Goal: Information Seeking & Learning: Learn about a topic

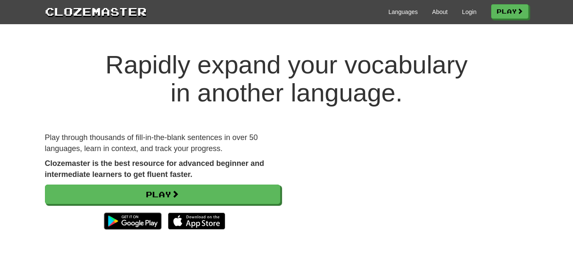
click at [551, 74] on h1 "Rapidly expand your vocabulary in another language." at bounding box center [286, 79] width 573 height 56
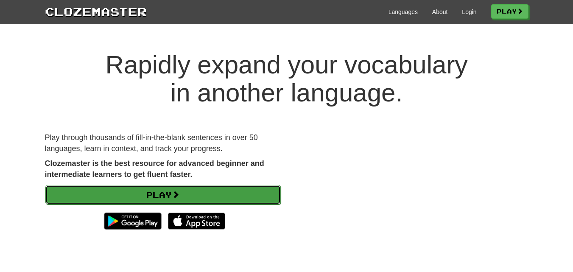
click at [278, 191] on link "Play" at bounding box center [162, 194] width 235 height 19
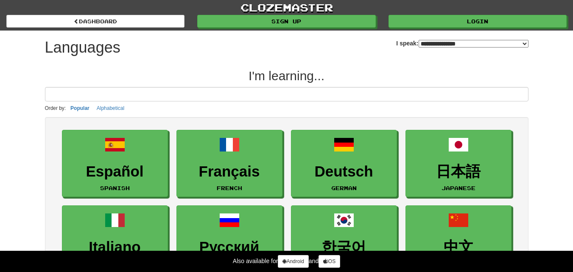
select select "*******"
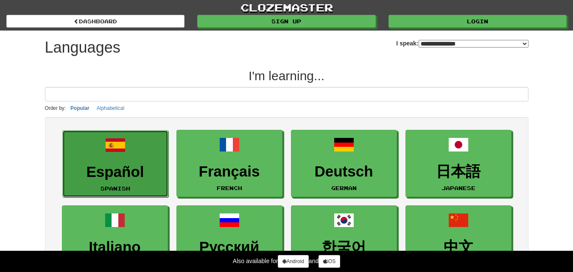
click at [139, 166] on h3 "Español" at bounding box center [115, 172] width 97 height 17
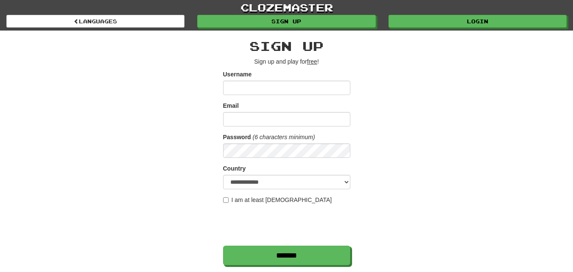
click at [303, 90] on input "Username" at bounding box center [286, 88] width 127 height 14
type input "*****"
click at [297, 111] on div "Email" at bounding box center [286, 113] width 127 height 25
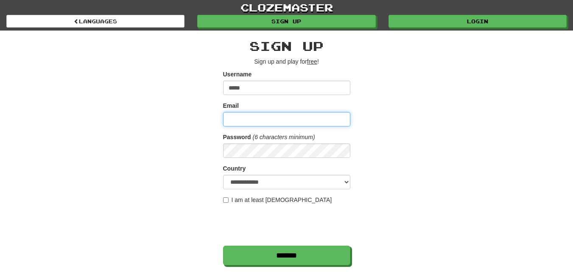
click at [290, 124] on input "Email" at bounding box center [286, 119] width 127 height 14
type input "**********"
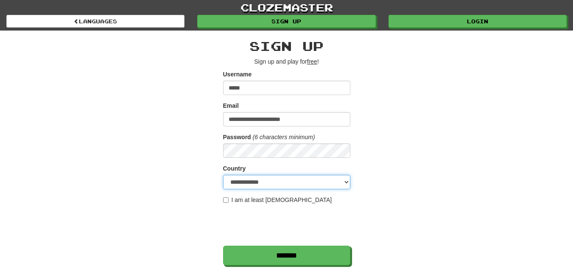
select select "**"
click at [195, 195] on div "**********" at bounding box center [287, 179] width 496 height 296
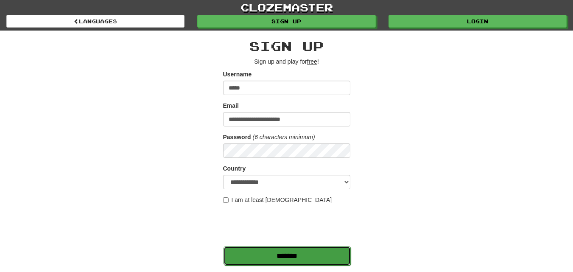
click at [261, 254] on input "*******" at bounding box center [286, 255] width 127 height 19
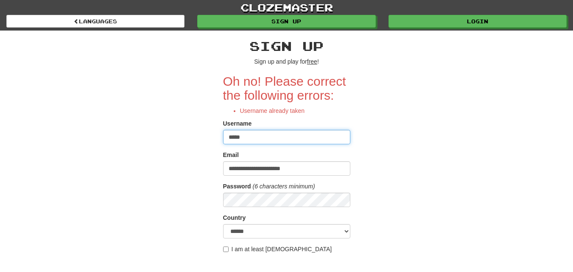
scroll to position [33, 0]
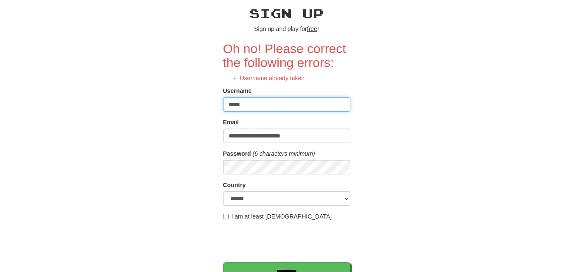
click at [301, 108] on input "*****" at bounding box center [286, 104] width 127 height 14
type input "******"
click at [223, 262] on input "*******" at bounding box center [286, 271] width 127 height 19
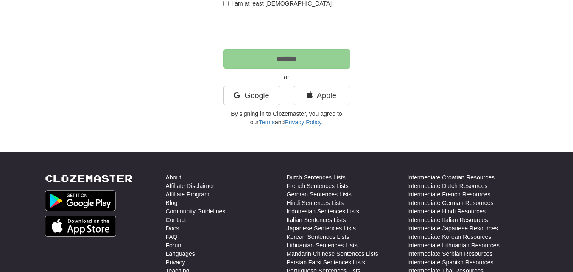
scroll to position [270, 0]
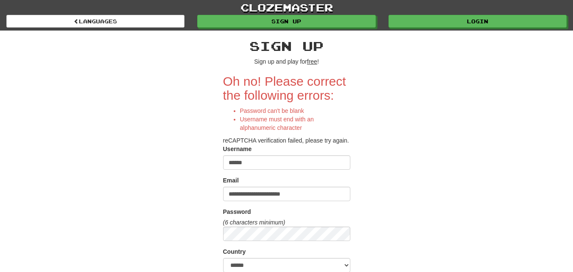
click at [315, 164] on input "******" at bounding box center [286, 162] width 127 height 14
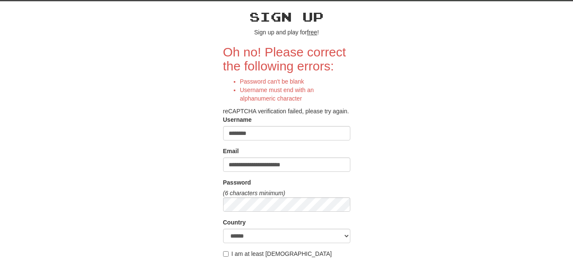
scroll to position [229, 0]
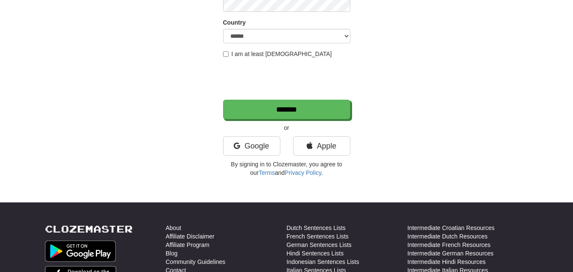
type input "********"
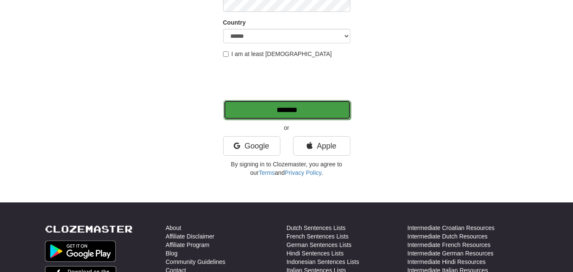
click at [267, 107] on input "*******" at bounding box center [286, 109] width 127 height 19
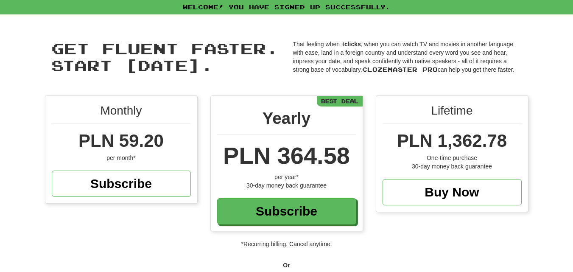
click at [309, 246] on p "*Recurring billing. Cancel anytime." at bounding box center [286, 243] width 573 height 8
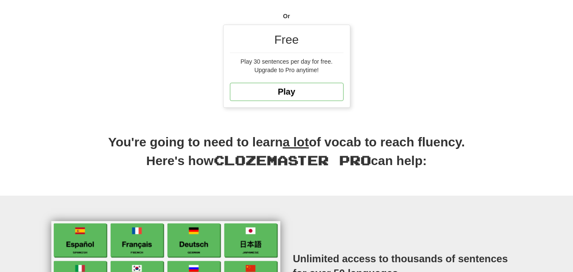
scroll to position [232, 0]
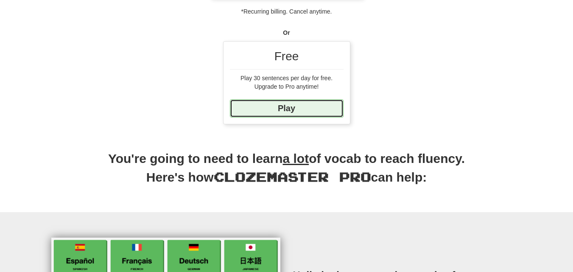
click at [321, 111] on link "Play" at bounding box center [287, 108] width 114 height 18
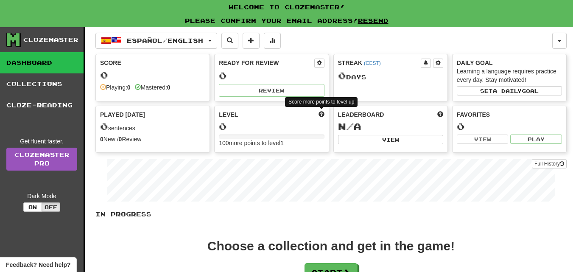
click at [321, 111] on span at bounding box center [321, 114] width 6 height 6
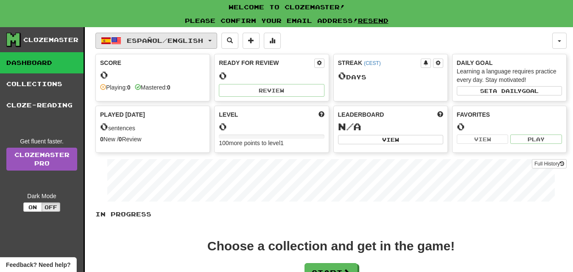
click at [210, 41] on button "Español / English" at bounding box center [156, 41] width 122 height 16
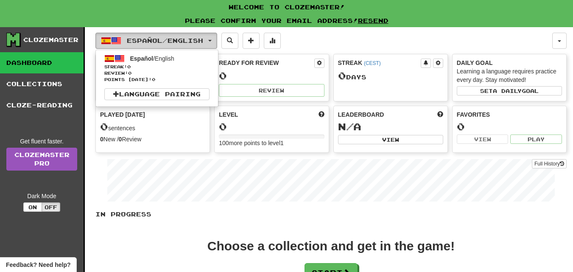
click at [210, 41] on button "Español / English" at bounding box center [156, 41] width 122 height 16
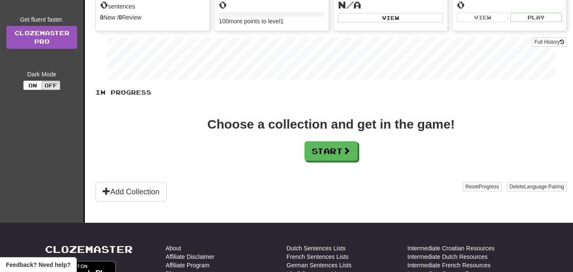
scroll to position [124, 0]
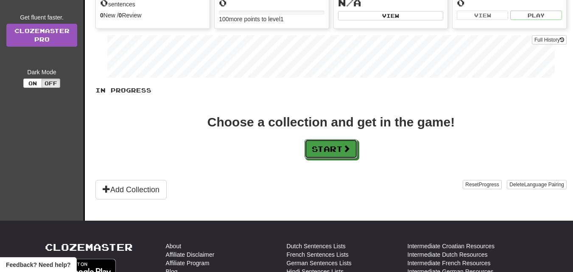
click at [312, 139] on button "Start" at bounding box center [330, 148] width 53 height 19
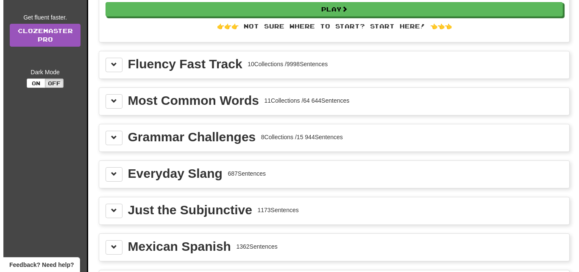
scroll to position [0, 0]
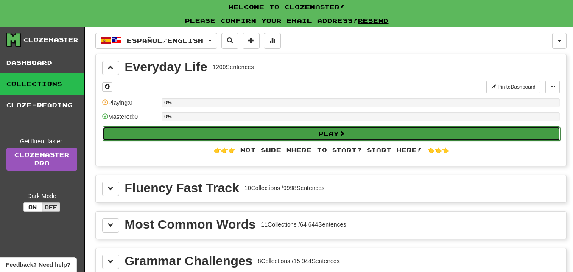
click at [357, 132] on button "Play" at bounding box center [331, 133] width 457 height 14
select select "**"
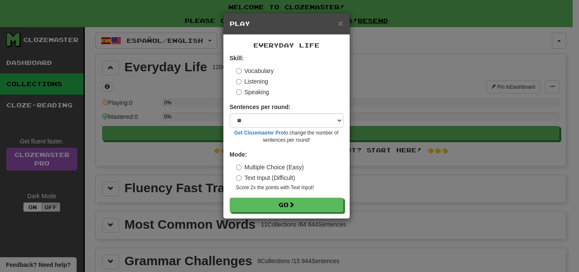
drag, startPoint x: 258, startPoint y: 83, endPoint x: 264, endPoint y: 84, distance: 6.5
click at [264, 84] on label "Listening" at bounding box center [252, 81] width 32 height 8
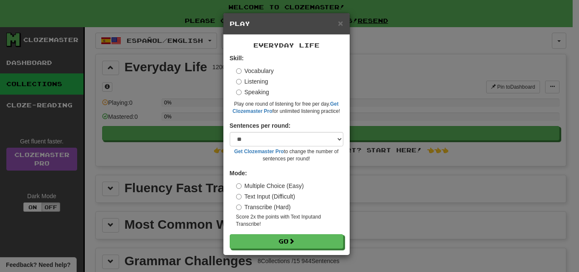
click at [243, 90] on label "Speaking" at bounding box center [252, 92] width 33 height 8
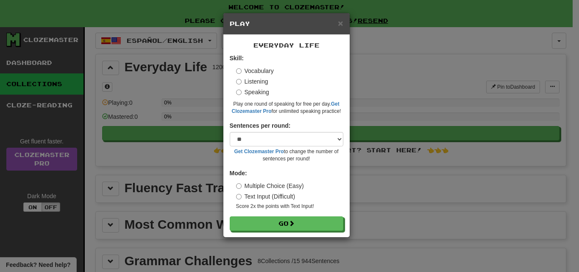
click at [243, 73] on label "Vocabulary" at bounding box center [255, 71] width 38 height 8
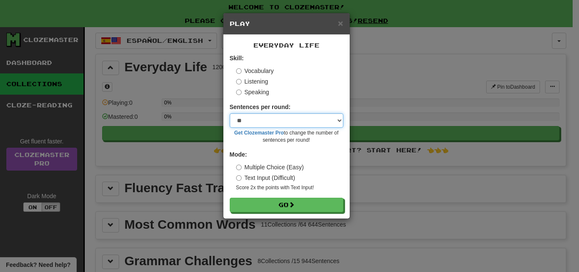
click at [265, 117] on select "* ** ** ** ** ** *** ********" at bounding box center [287, 120] width 114 height 14
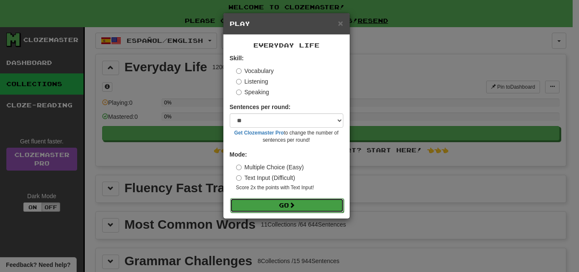
click at [260, 207] on button "Go" at bounding box center [287, 205] width 114 height 14
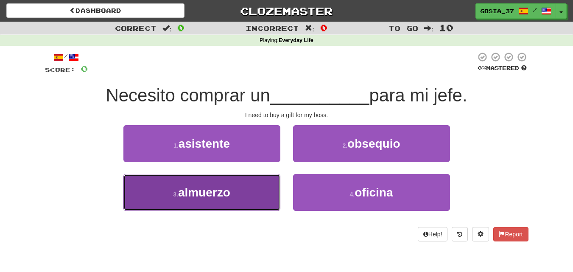
click at [249, 201] on button "3 . [GEOGRAPHIC_DATA]" at bounding box center [201, 192] width 157 height 37
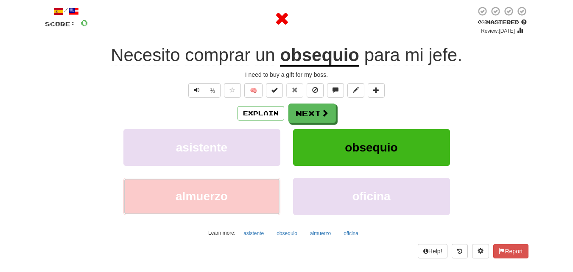
scroll to position [50, 0]
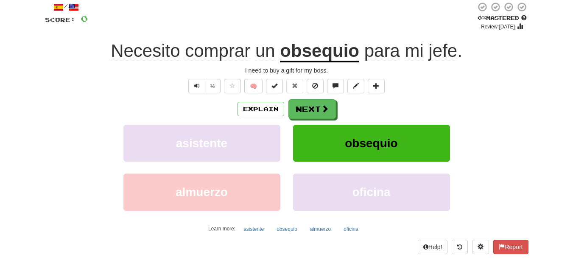
drag, startPoint x: 321, startPoint y: 49, endPoint x: 325, endPoint y: 52, distance: 4.9
click at [325, 52] on u "obsequio" at bounding box center [319, 52] width 79 height 22
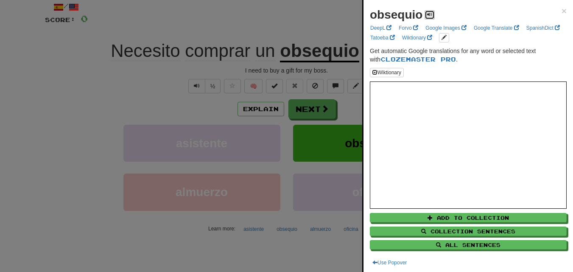
click at [426, 17] on button at bounding box center [429, 14] width 10 height 9
click at [302, 94] on div at bounding box center [286, 136] width 573 height 272
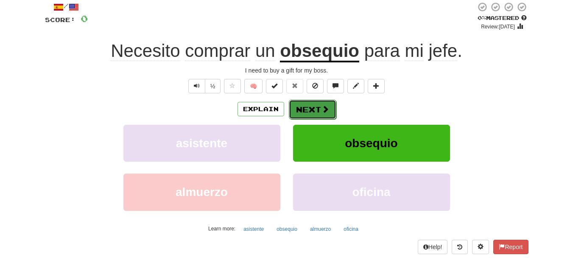
click at [303, 106] on button "Next" at bounding box center [312, 109] width 47 height 19
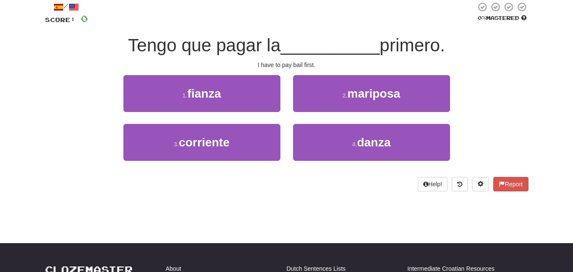
click at [295, 66] on div "I have to pay bail first." at bounding box center [286, 65] width 483 height 8
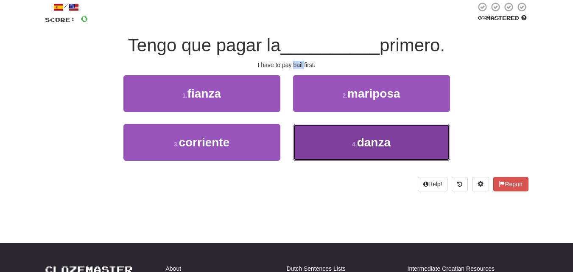
click at [301, 135] on button "4 . danza" at bounding box center [371, 142] width 157 height 37
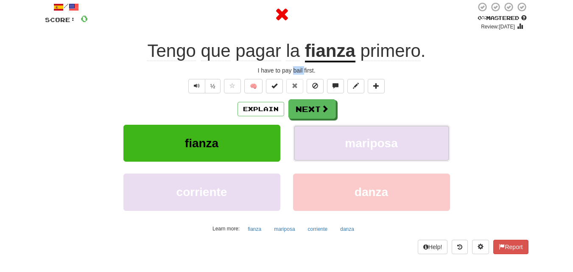
click at [301, 135] on button "mariposa" at bounding box center [371, 143] width 157 height 37
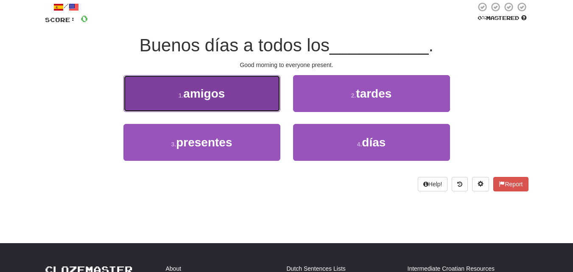
click at [253, 98] on button "1 . amigos" at bounding box center [201, 93] width 157 height 37
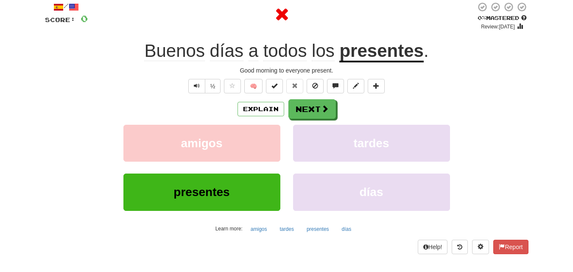
click at [371, 45] on u "presentes" at bounding box center [381, 52] width 84 height 22
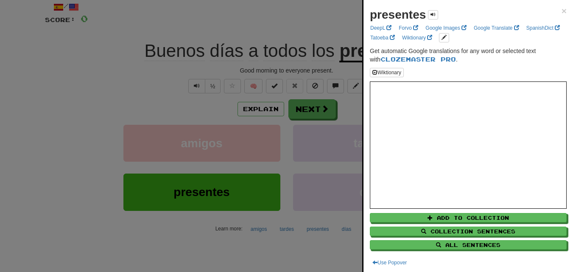
click at [319, 122] on div at bounding box center [286, 136] width 573 height 272
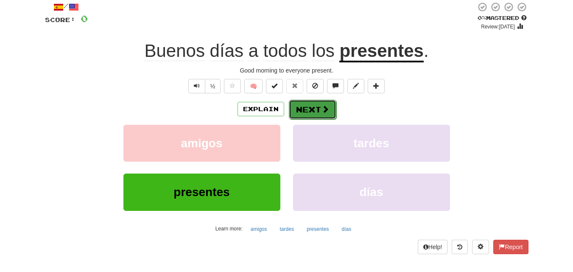
click at [317, 103] on button "Next" at bounding box center [312, 109] width 47 height 19
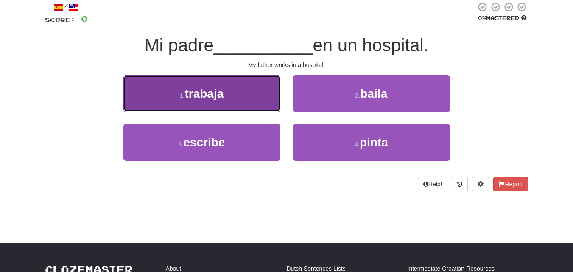
click at [256, 104] on button "1 . trabaja" at bounding box center [201, 93] width 157 height 37
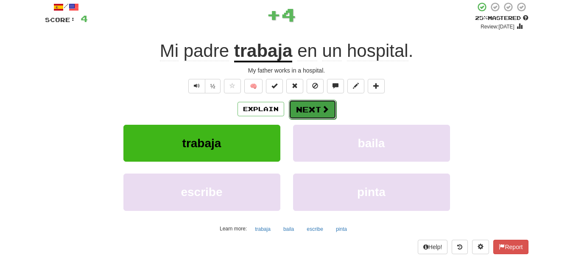
click at [295, 111] on button "Next" at bounding box center [312, 109] width 47 height 19
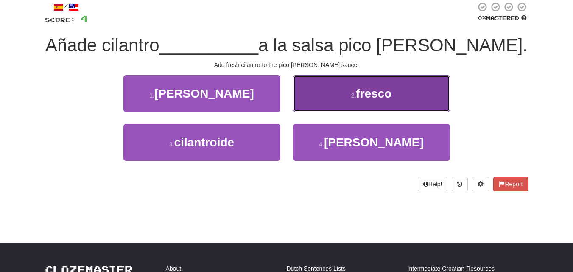
click at [338, 82] on button "2 . fresco" at bounding box center [371, 93] width 157 height 37
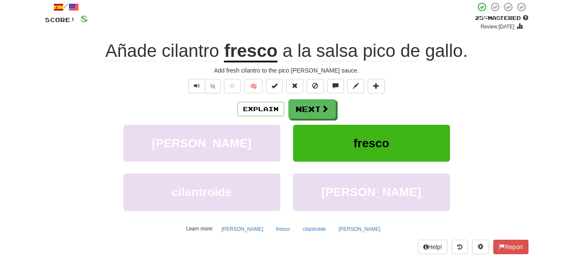
click at [270, 53] on u "fresco" at bounding box center [250, 52] width 53 height 22
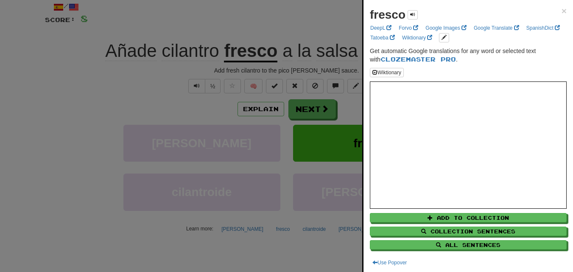
click at [270, 53] on div at bounding box center [286, 136] width 573 height 272
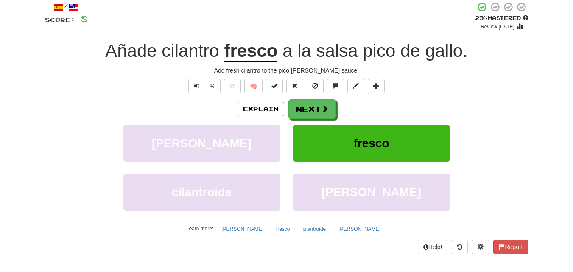
click at [377, 50] on span "pico" at bounding box center [378, 51] width 33 height 20
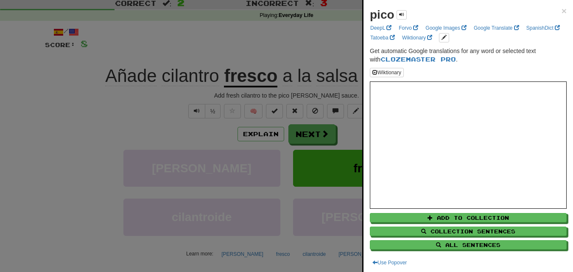
scroll to position [2, 0]
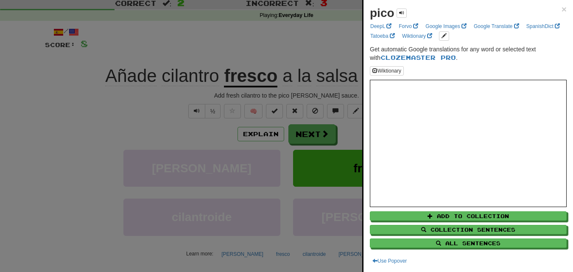
click at [332, 88] on div at bounding box center [286, 136] width 573 height 272
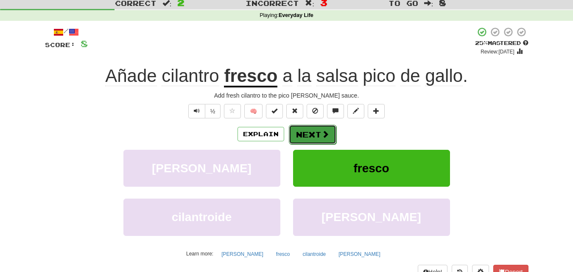
click at [323, 133] on span at bounding box center [325, 134] width 8 height 8
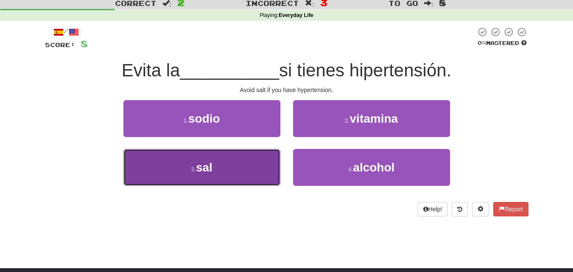
click at [250, 177] on button "3 . [PERSON_NAME]" at bounding box center [201, 167] width 157 height 37
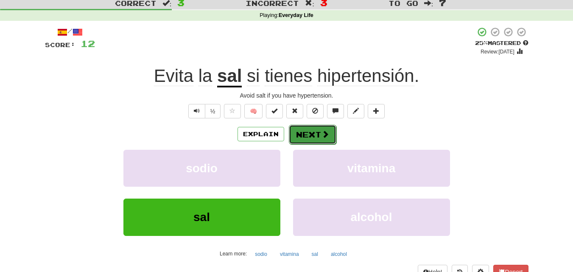
click at [301, 128] on button "Next" at bounding box center [312, 134] width 47 height 19
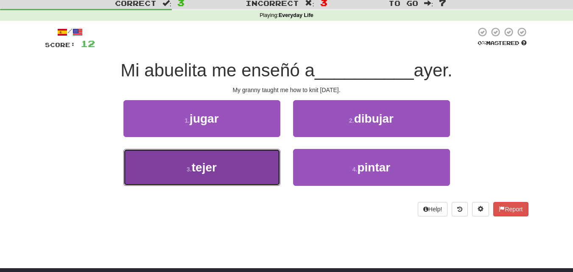
click at [250, 160] on button "3 . tejer" at bounding box center [201, 167] width 157 height 37
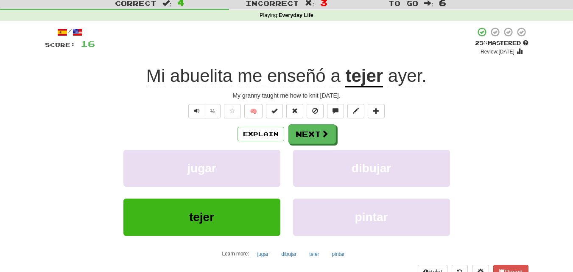
click at [309, 94] on div "My granny taught me how to knit [DATE]." at bounding box center [286, 95] width 483 height 8
click at [321, 140] on button "Next" at bounding box center [312, 134] width 47 height 19
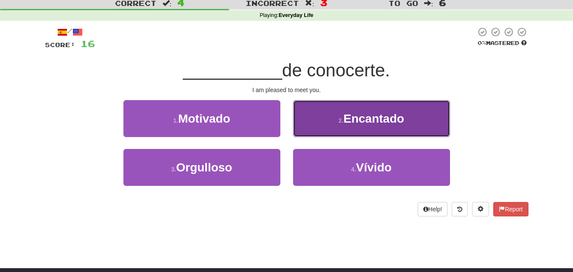
click at [330, 128] on button "2 . Encantado" at bounding box center [371, 118] width 157 height 37
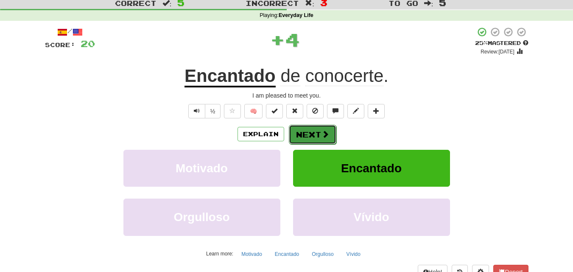
click at [317, 134] on button "Next" at bounding box center [312, 134] width 47 height 19
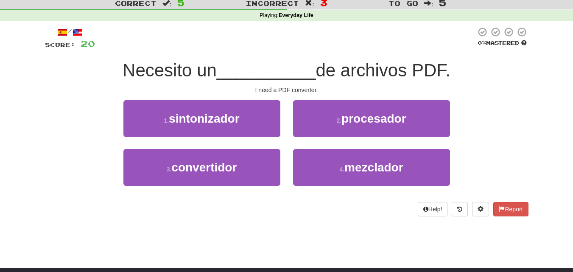
click at [242, 187] on div "3 . convertidor" at bounding box center [202, 173] width 170 height 49
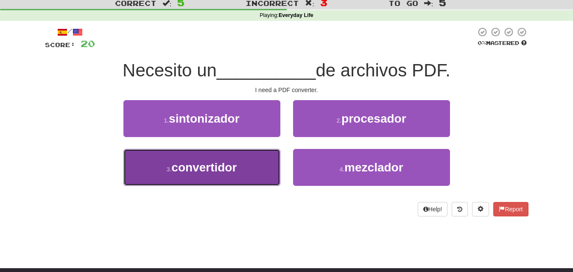
click at [246, 155] on button "3 . convertidor" at bounding box center [201, 167] width 157 height 37
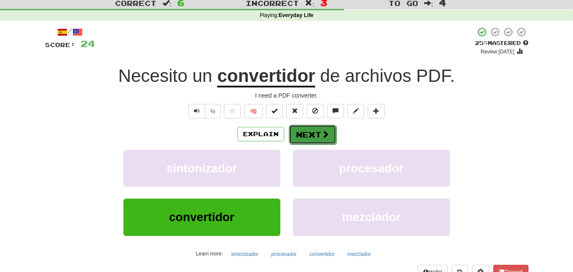
click at [291, 137] on button "Next" at bounding box center [312, 134] width 47 height 19
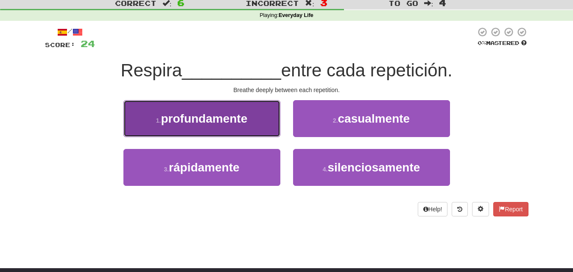
click at [259, 123] on button "1 . profundamente" at bounding box center [201, 118] width 157 height 37
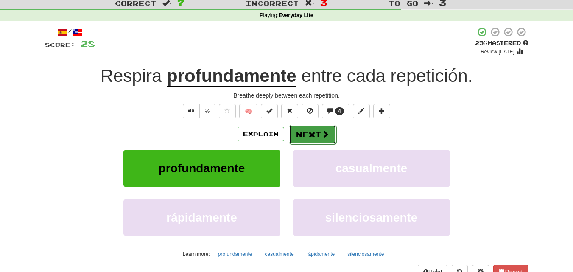
click at [317, 133] on button "Next" at bounding box center [312, 134] width 47 height 19
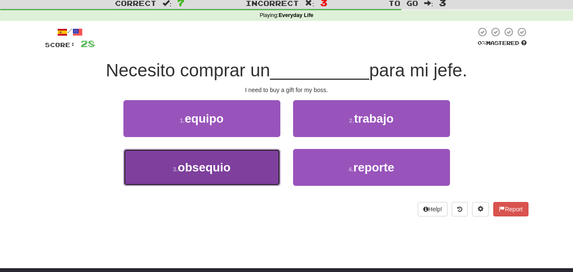
click at [257, 158] on button "3 . [GEOGRAPHIC_DATA]" at bounding box center [201, 167] width 157 height 37
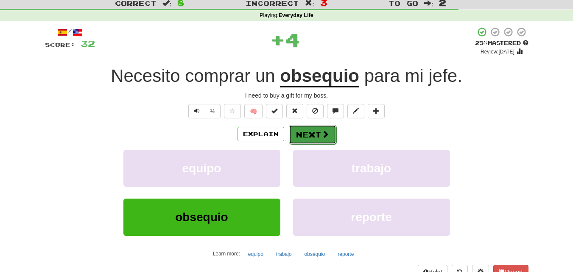
click at [310, 135] on button "Next" at bounding box center [312, 134] width 47 height 19
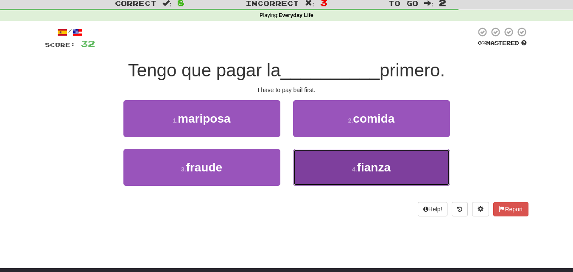
click at [298, 166] on button "4 . fianza" at bounding box center [371, 167] width 157 height 37
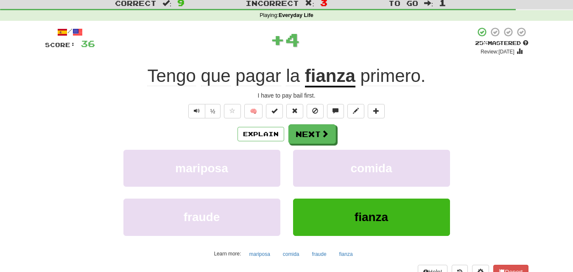
click at [333, 73] on u "fianza" at bounding box center [330, 77] width 50 height 22
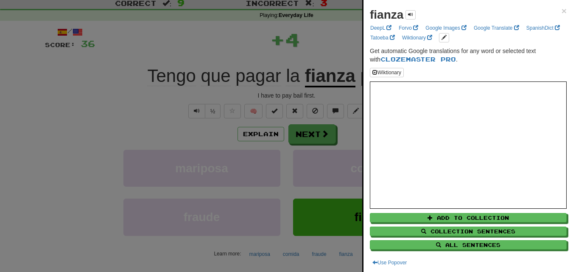
click at [317, 111] on div at bounding box center [286, 136] width 573 height 272
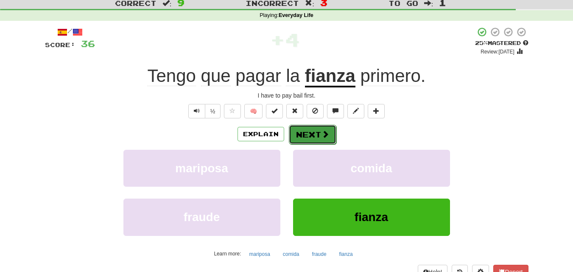
click at [317, 133] on button "Next" at bounding box center [312, 134] width 47 height 19
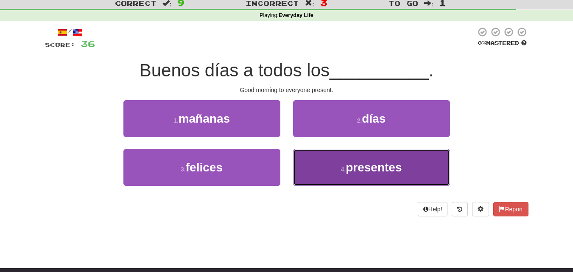
click at [330, 157] on button "4 . presentes" at bounding box center [371, 167] width 157 height 37
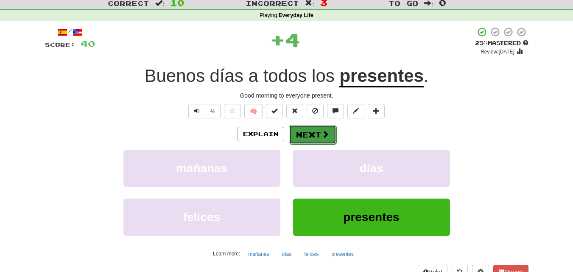
click at [324, 140] on button "Next" at bounding box center [312, 134] width 47 height 19
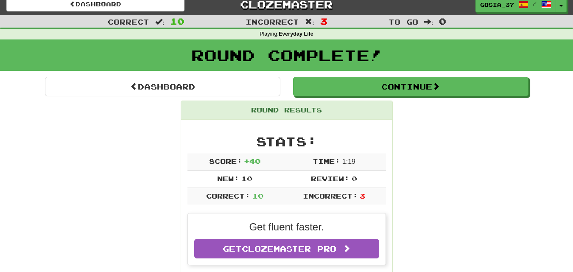
scroll to position [0, 0]
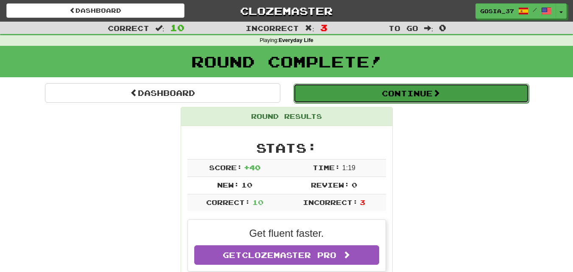
click at [473, 87] on button "Continue" at bounding box center [410, 92] width 235 height 19
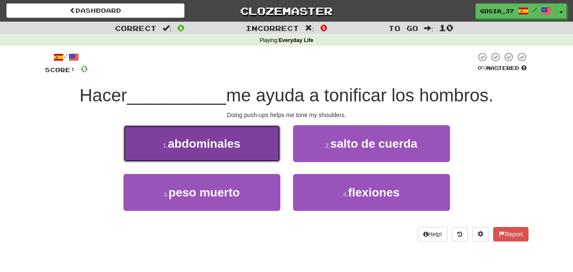
click at [269, 153] on button "1 . abdominales" at bounding box center [201, 143] width 157 height 37
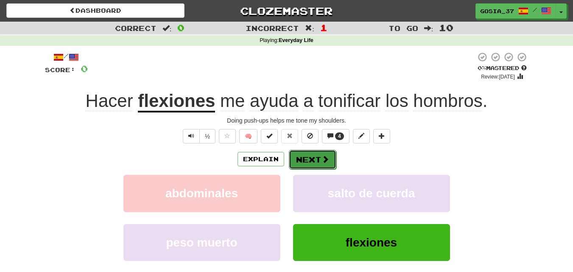
click at [325, 163] on span at bounding box center [325, 159] width 8 height 8
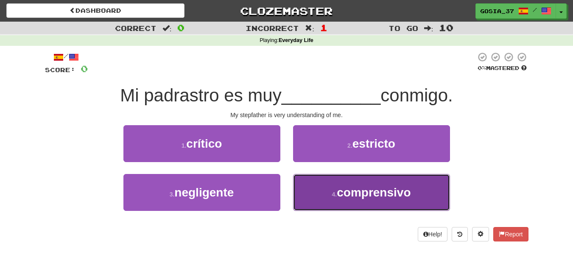
click at [311, 184] on button "4 . comprensivo" at bounding box center [371, 192] width 157 height 37
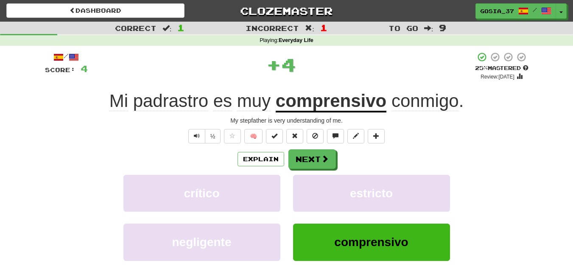
click at [336, 103] on u "comprensivo" at bounding box center [330, 102] width 111 height 22
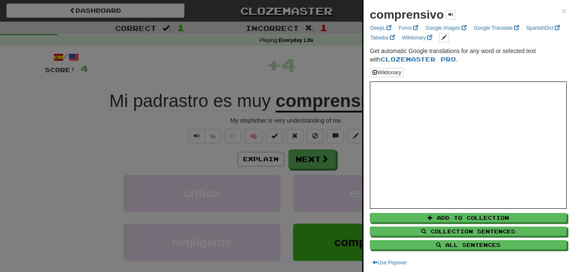
click at [336, 103] on div at bounding box center [286, 136] width 573 height 272
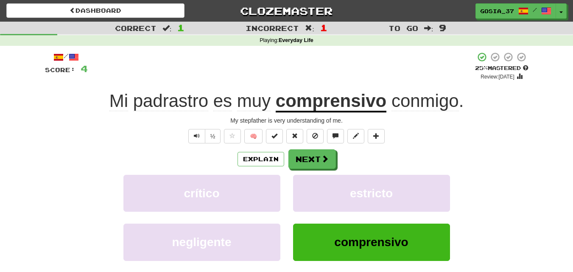
click at [336, 103] on u "comprensivo" at bounding box center [330, 102] width 111 height 22
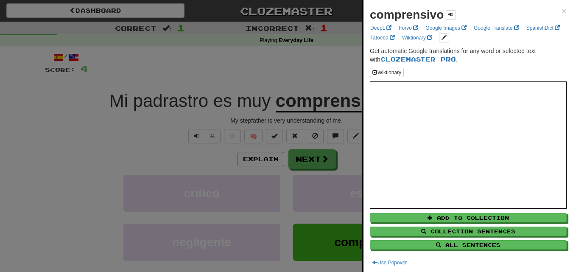
click at [336, 103] on div at bounding box center [286, 136] width 573 height 272
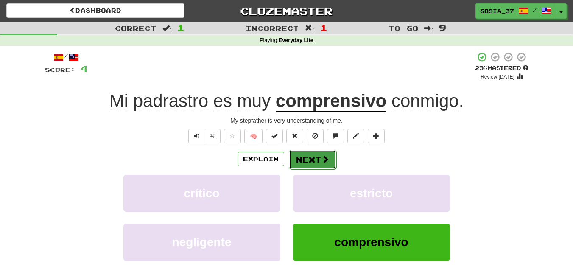
click at [323, 151] on button "Next" at bounding box center [312, 159] width 47 height 19
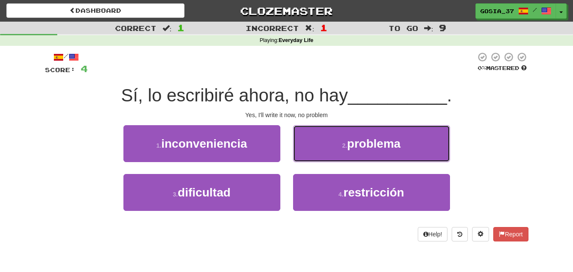
click at [323, 151] on button "2 . problema" at bounding box center [371, 143] width 157 height 37
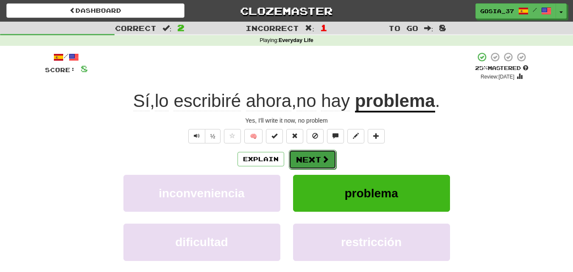
click at [322, 158] on span at bounding box center [325, 159] width 8 height 8
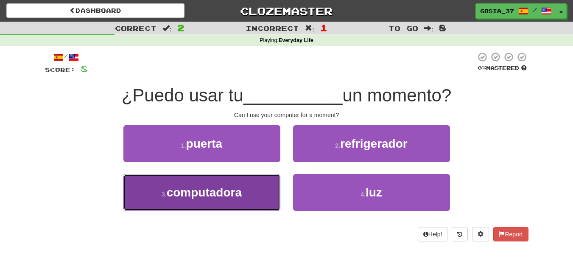
click at [259, 203] on button "3 . computadora" at bounding box center [201, 192] width 157 height 37
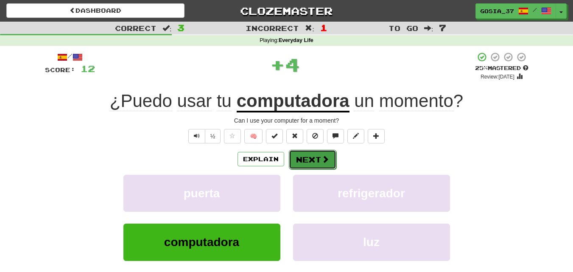
click at [316, 154] on button "Next" at bounding box center [312, 159] width 47 height 19
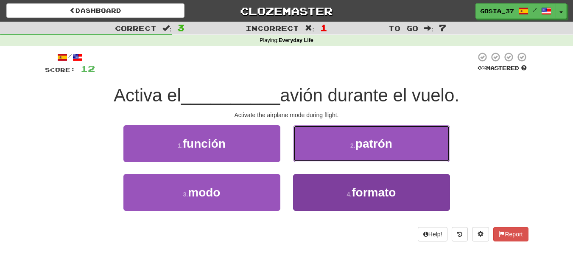
drag, startPoint x: 316, startPoint y: 154, endPoint x: 295, endPoint y: 192, distance: 43.6
click at [295, 192] on div "1 . función 2 . patrón 3 . modo 4 . formato" at bounding box center [287, 174] width 496 height 98
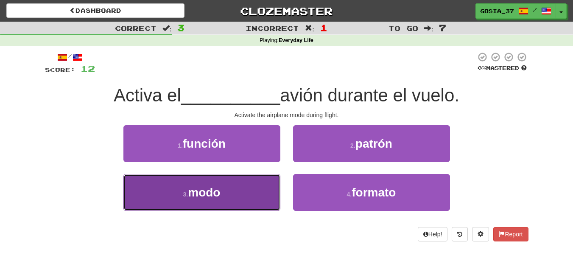
click at [268, 192] on button "3 . modo" at bounding box center [201, 192] width 157 height 37
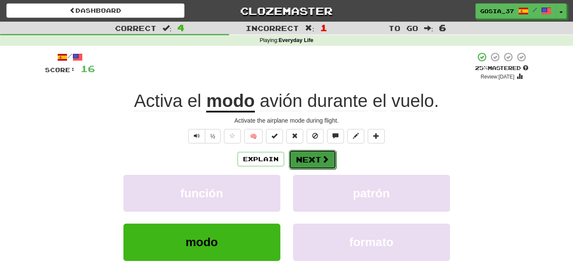
click at [312, 160] on button "Next" at bounding box center [312, 159] width 47 height 19
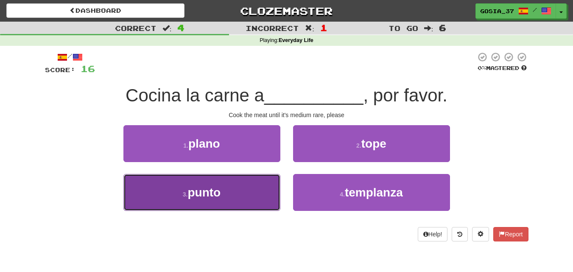
click at [270, 197] on button "3 . punto" at bounding box center [201, 192] width 157 height 37
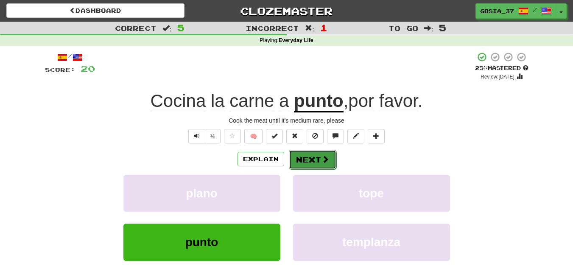
click at [311, 157] on button "Next" at bounding box center [312, 159] width 47 height 19
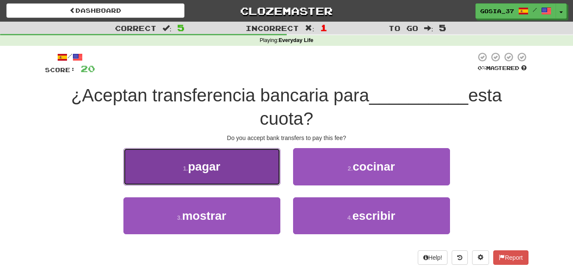
click at [270, 169] on button "1 . pagar" at bounding box center [201, 166] width 157 height 37
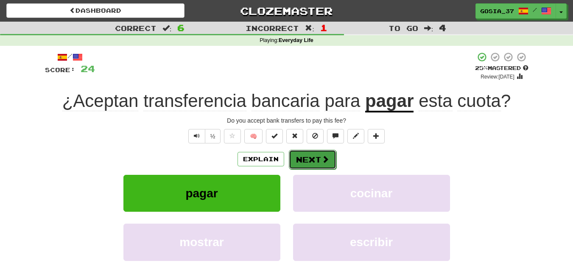
click at [324, 158] on span at bounding box center [325, 159] width 8 height 8
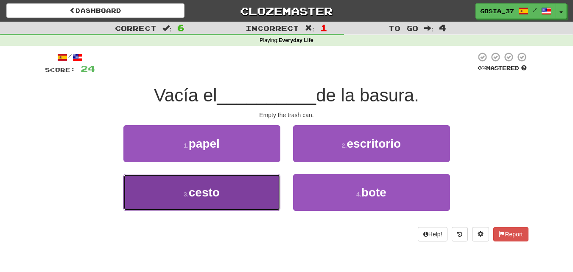
click at [275, 201] on button "3 . cesto" at bounding box center [201, 192] width 157 height 37
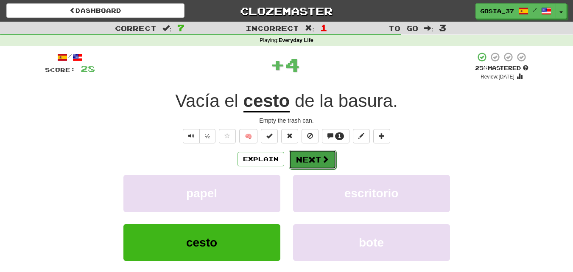
click at [302, 162] on button "Next" at bounding box center [312, 159] width 47 height 19
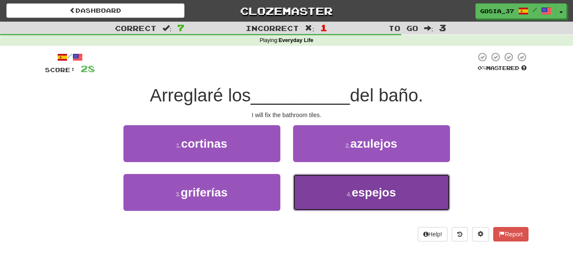
click at [312, 188] on button "4 . espejos" at bounding box center [371, 192] width 157 height 37
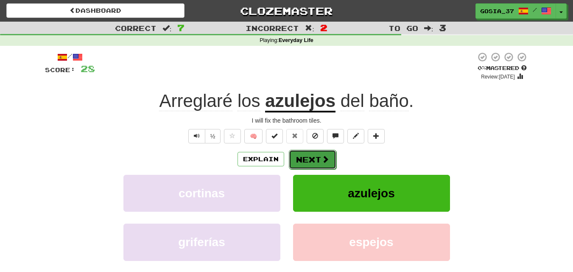
click at [317, 160] on button "Next" at bounding box center [312, 159] width 47 height 19
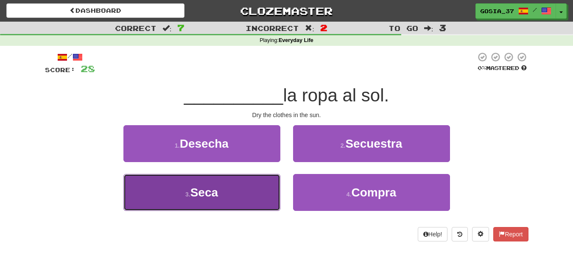
click at [266, 199] on button "3 . Seca" at bounding box center [201, 192] width 157 height 37
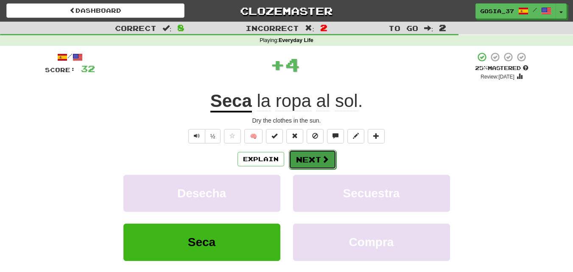
click at [319, 154] on button "Next" at bounding box center [312, 159] width 47 height 19
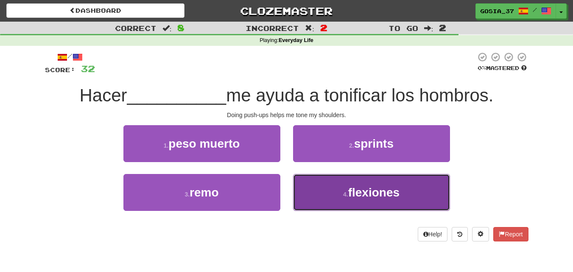
click at [309, 182] on button "4 . flexiones" at bounding box center [371, 192] width 157 height 37
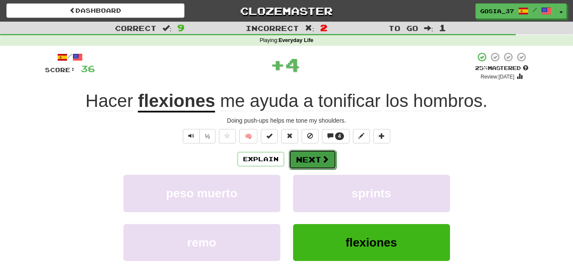
click at [314, 162] on button "Next" at bounding box center [312, 159] width 47 height 19
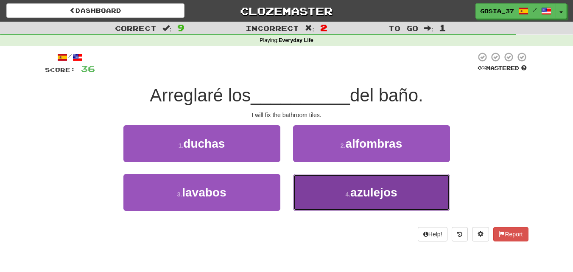
click at [350, 191] on small "4 ." at bounding box center [347, 194] width 5 height 7
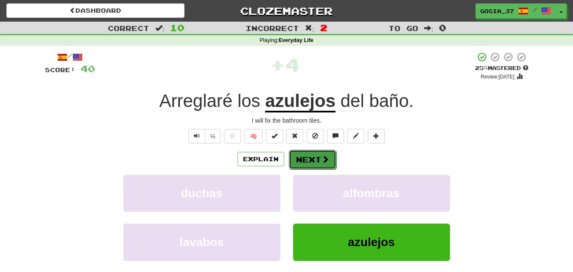
click at [303, 160] on button "Next" at bounding box center [312, 159] width 47 height 19
